Goal: Transaction & Acquisition: Purchase product/service

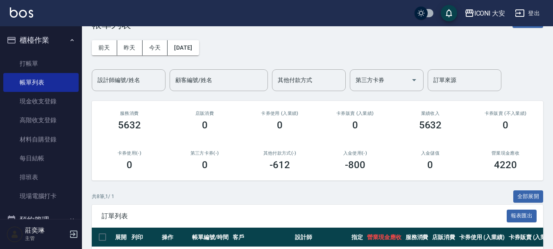
scroll to position [205, 0]
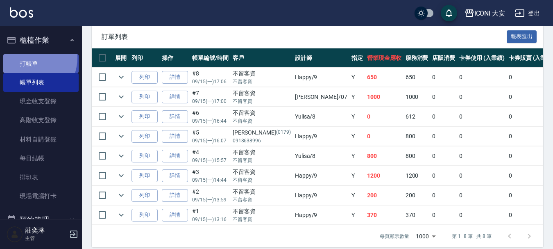
click at [24, 57] on link "打帳單" at bounding box center [40, 63] width 75 height 19
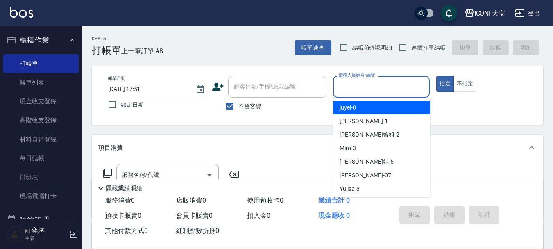
click at [371, 82] on input "服務人員姓名/編號" at bounding box center [382, 86] width 90 height 14
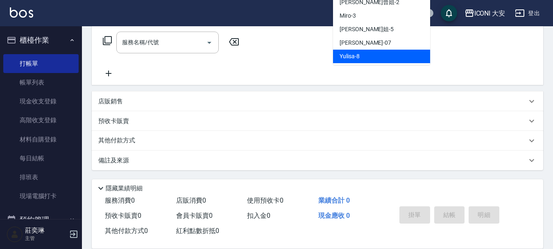
scroll to position [15, 0]
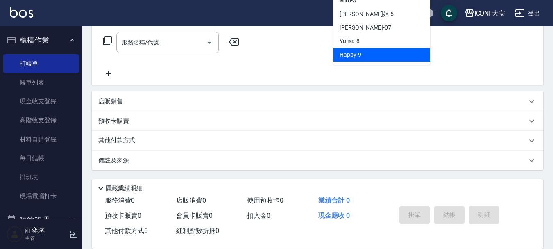
click at [358, 56] on span "Happy -9" at bounding box center [351, 54] width 22 height 9
type input "Happy-9"
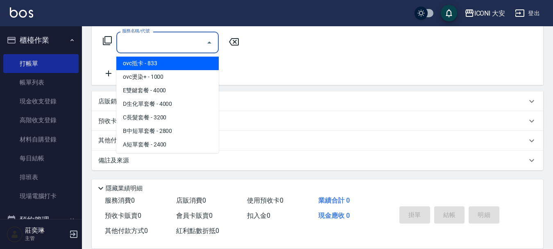
drag, startPoint x: 139, startPoint y: 38, endPoint x: 144, endPoint y: 37, distance: 5.0
click at [144, 37] on input "服務名稱/代號" at bounding box center [161, 42] width 83 height 14
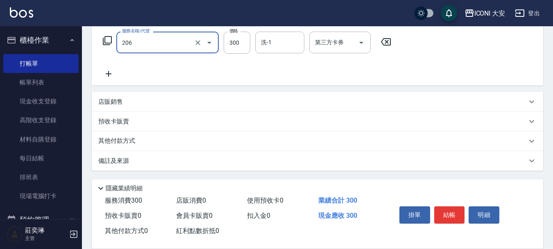
type input "洗髮(206)"
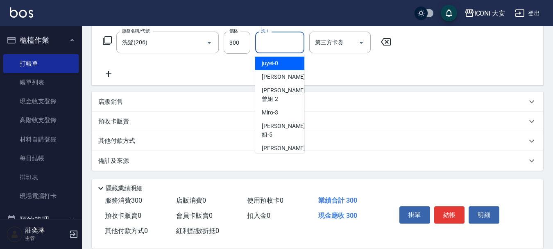
click at [277, 41] on input "洗-1" at bounding box center [280, 42] width 42 height 14
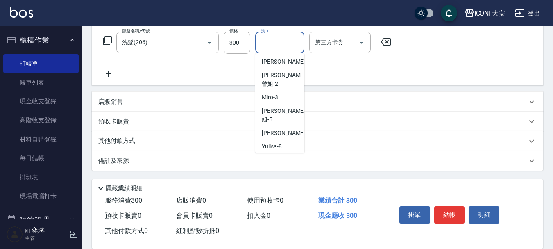
click at [283, 153] on div "Happy -9" at bounding box center [279, 160] width 49 height 14
type input "Happy-9"
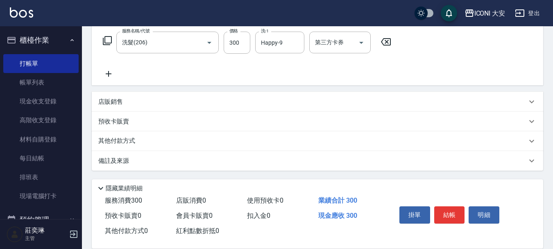
click at [111, 74] on icon at bounding box center [109, 74] width 6 height 6
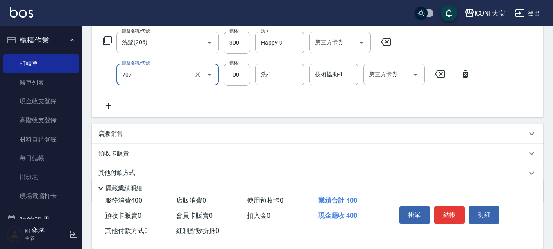
type input "瞬間護髮(707)"
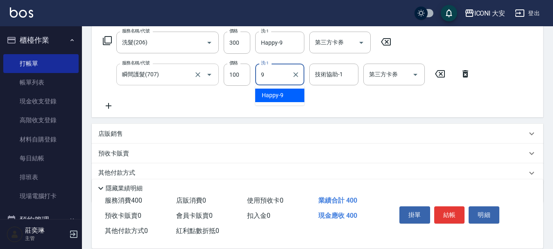
type input "Happy-9"
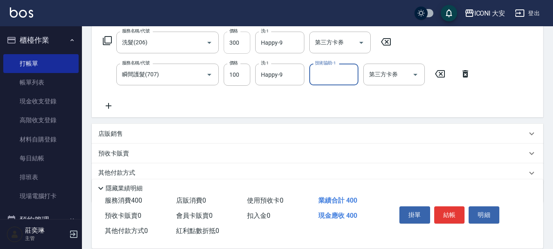
click at [242, 46] on input "300" at bounding box center [237, 43] width 27 height 22
click at [243, 45] on input "300" at bounding box center [237, 43] width 27 height 22
type input "449"
click at [447, 212] on button "結帳" at bounding box center [449, 214] width 31 height 17
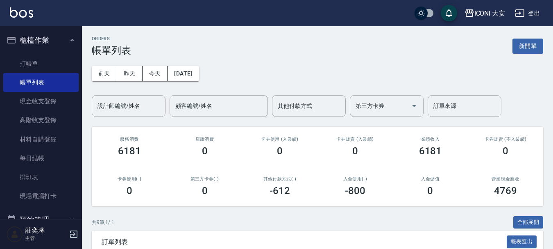
click at [531, 45] on button "新開單" at bounding box center [527, 46] width 31 height 15
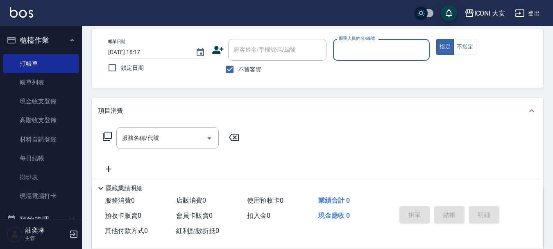
scroll to position [41, 0]
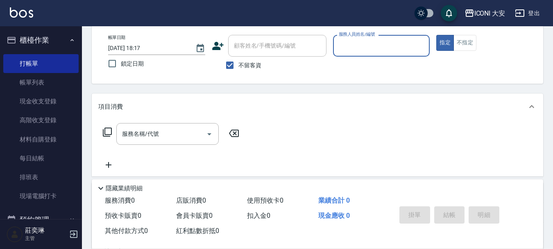
click at [374, 50] on input "服務人員姓名/編號" at bounding box center [382, 46] width 90 height 14
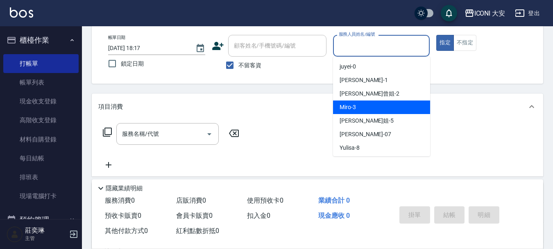
click at [371, 103] on div "Miro -3" at bounding box center [381, 107] width 97 height 14
type input "Miro-3"
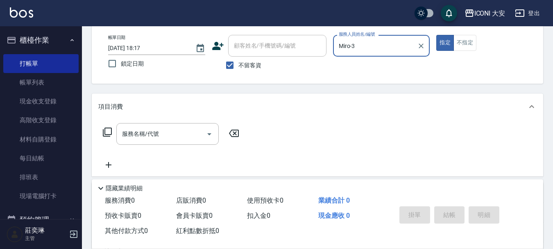
click at [108, 131] on icon at bounding box center [107, 132] width 10 height 10
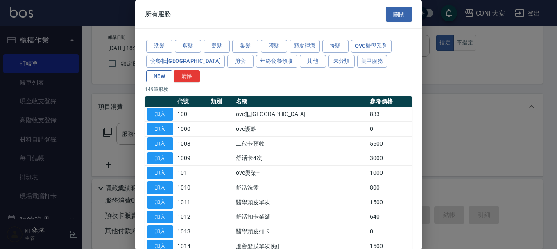
click at [172, 70] on button "NEW" at bounding box center [159, 76] width 26 height 13
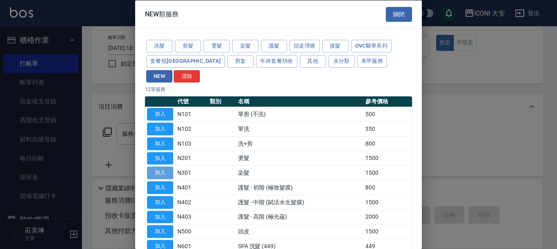
click at [165, 166] on button "加入" at bounding box center [160, 172] width 26 height 13
type input "染髮(N301)"
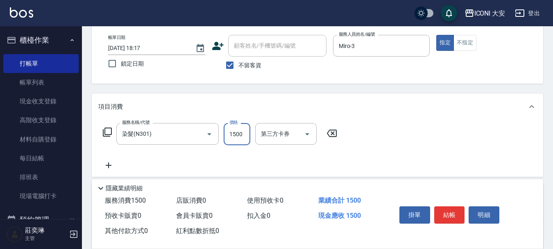
click at [229, 132] on input "1500" at bounding box center [237, 134] width 27 height 22
type input "1799"
click at [451, 208] on button "結帳" at bounding box center [449, 214] width 31 height 17
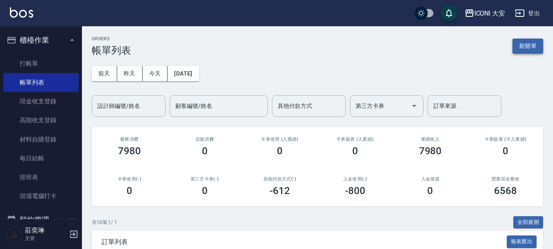
click at [514, 48] on button "新開單" at bounding box center [527, 46] width 31 height 15
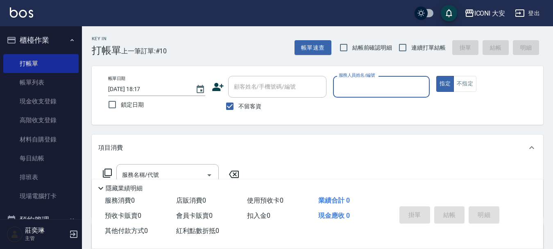
click at [365, 88] on input "服務人員姓名/編號" at bounding box center [382, 86] width 90 height 14
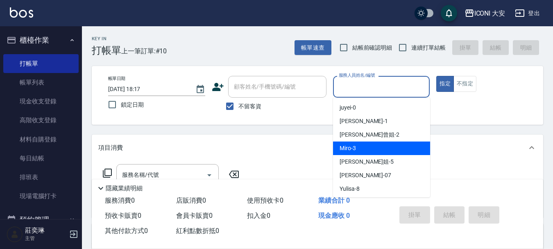
click at [369, 144] on div "Miro -3" at bounding box center [381, 148] width 97 height 14
type input "Miro-3"
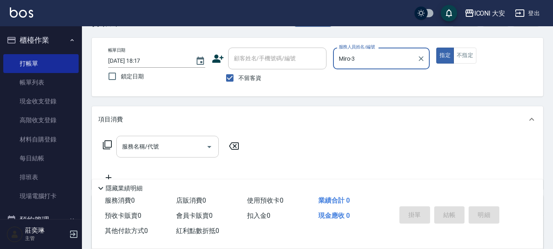
scroll to position [41, 0]
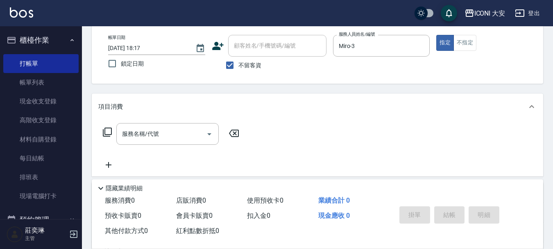
click at [107, 128] on icon at bounding box center [107, 131] width 9 height 9
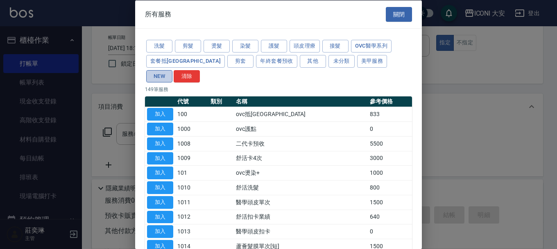
click at [172, 70] on button "NEW" at bounding box center [159, 76] width 26 height 13
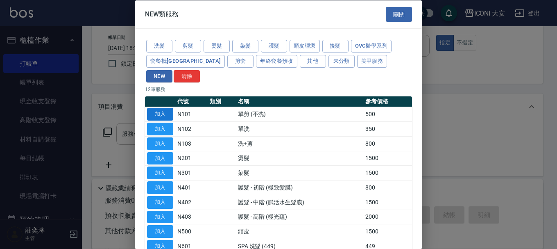
click at [168, 108] on button "加入" at bounding box center [160, 114] width 26 height 13
type input "單剪 (不洗)(N101)"
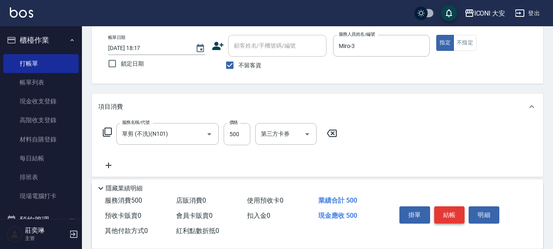
click at [447, 208] on button "結帳" at bounding box center [449, 214] width 31 height 17
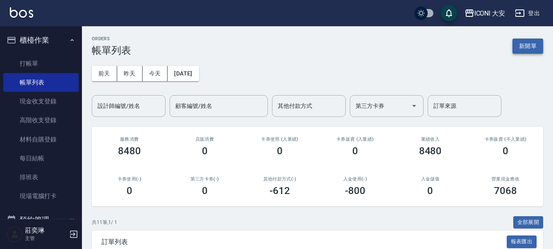
click at [523, 46] on button "新開單" at bounding box center [527, 46] width 31 height 15
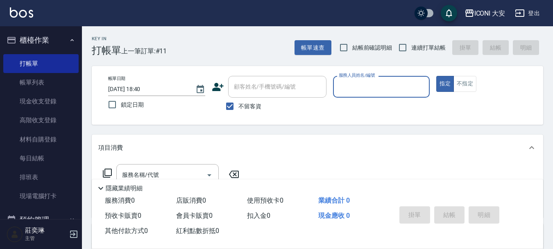
click at [403, 84] on input "服務人員姓名/編號" at bounding box center [382, 86] width 90 height 14
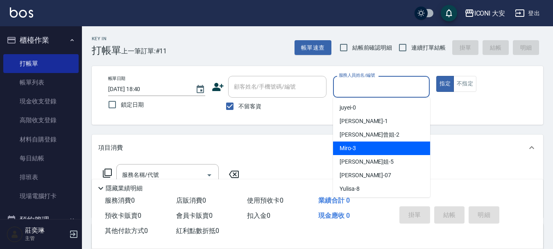
drag, startPoint x: 377, startPoint y: 157, endPoint x: 382, endPoint y: 150, distance: 8.3
click at [382, 150] on ul "juyei -0 [PERSON_NAME] -1 [PERSON_NAME]曾姐 -2 Miro -3 [PERSON_NAME]姐 -5 [PERSON_…" at bounding box center [381, 147] width 97 height 100
click at [382, 150] on div "Miro -3" at bounding box center [381, 148] width 97 height 14
type input "Miro-3"
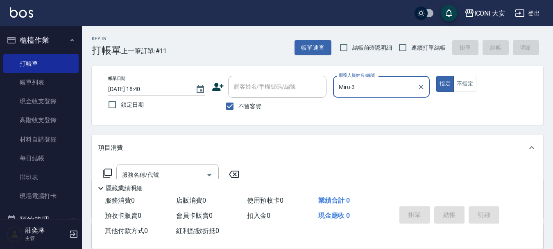
click at [110, 173] on icon at bounding box center [107, 173] width 10 height 10
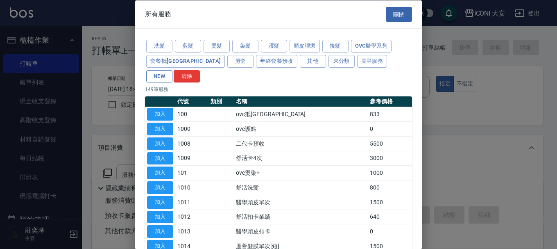
click at [172, 70] on button "NEW" at bounding box center [159, 76] width 26 height 13
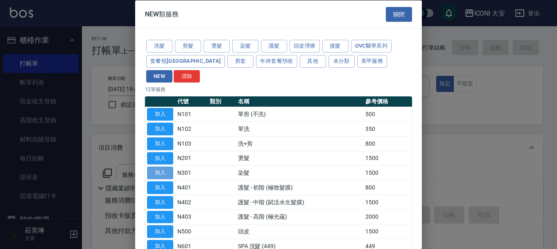
click at [165, 166] on button "加入" at bounding box center [160, 172] width 26 height 13
type input "染髮(N301)"
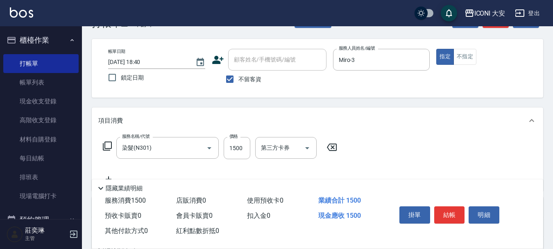
scroll to position [41, 0]
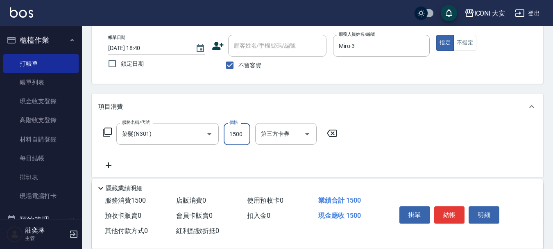
click at [237, 133] on input "1500" at bounding box center [237, 134] width 27 height 22
type input "2000"
click at [449, 208] on button "結帳" at bounding box center [449, 214] width 31 height 17
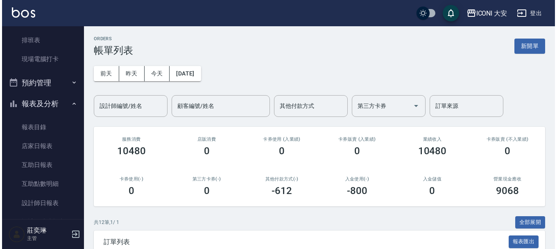
scroll to position [164, 0]
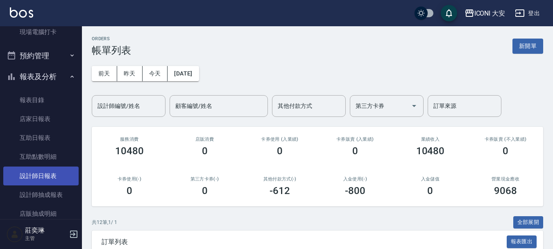
click at [42, 176] on link "設計師日報表" at bounding box center [40, 175] width 75 height 19
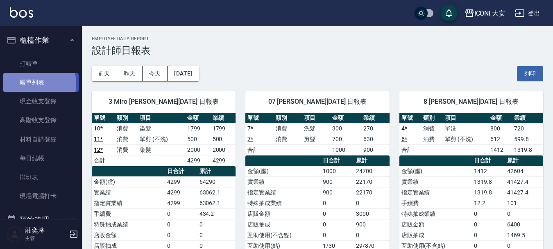
click at [30, 84] on link "帳單列表" at bounding box center [40, 82] width 75 height 19
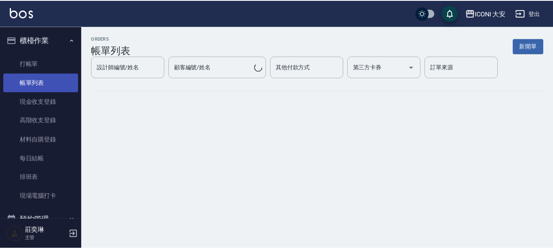
scroll to position [41, 0]
